Goal: Task Accomplishment & Management: Use online tool/utility

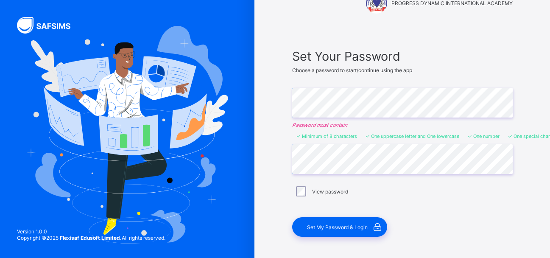
scroll to position [61, 0]
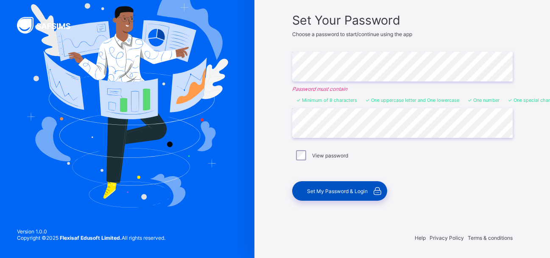
click at [323, 189] on span "Set My Password & Login" at bounding box center [337, 191] width 61 height 6
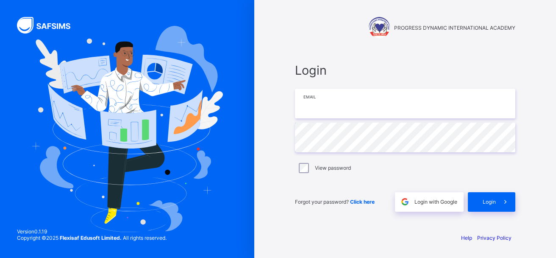
click at [352, 92] on input "email" at bounding box center [405, 104] width 220 height 30
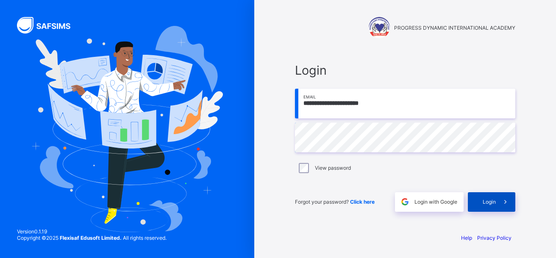
type input "**********"
click at [489, 202] on span "Login" at bounding box center [489, 201] width 13 height 6
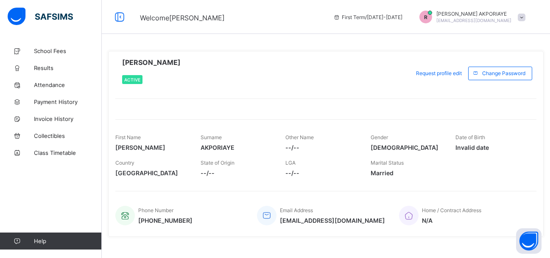
click at [525, 14] on span at bounding box center [521, 18] width 8 height 8
click at [47, 47] on link "School Fees" at bounding box center [51, 50] width 102 height 17
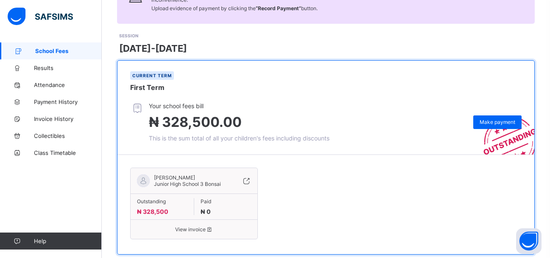
scroll to position [119, 0]
